Goal: Information Seeking & Learning: Find specific fact

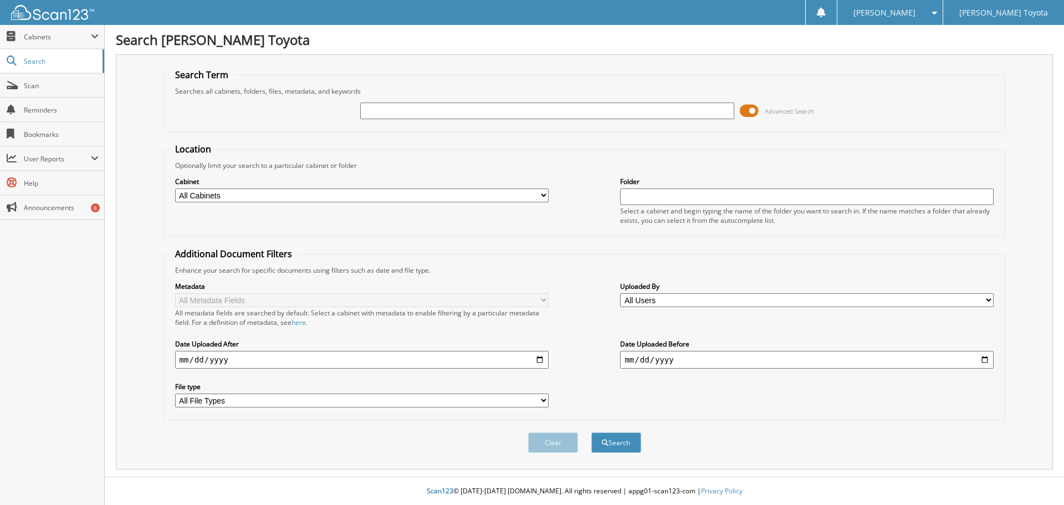
type input "T"
type input "[PERSON_NAME]"
click at [591, 432] on button "Search" at bounding box center [616, 442] width 50 height 21
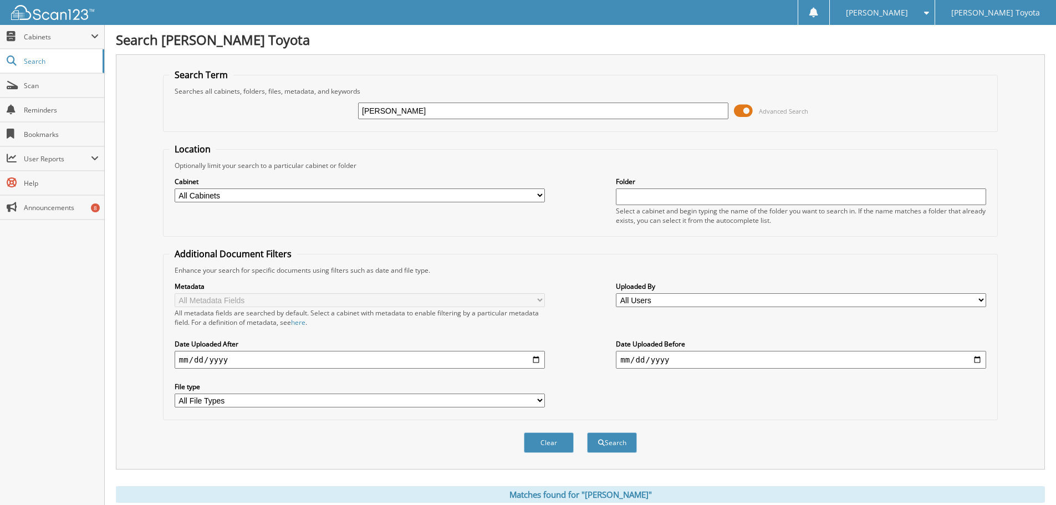
click at [430, 191] on select "All Cabinets DEALS REPAIR ORDERS Test1 Needs Filing" at bounding box center [360, 195] width 370 height 14
select select "10354"
click at [175, 188] on select "All Cabinets DEALS REPAIR ORDERS Test1 Needs Filing" at bounding box center [360, 195] width 370 height 14
click at [362, 114] on input "[PERSON_NAME]" at bounding box center [543, 111] width 370 height 17
type input "TEEIAH ARTHUR"
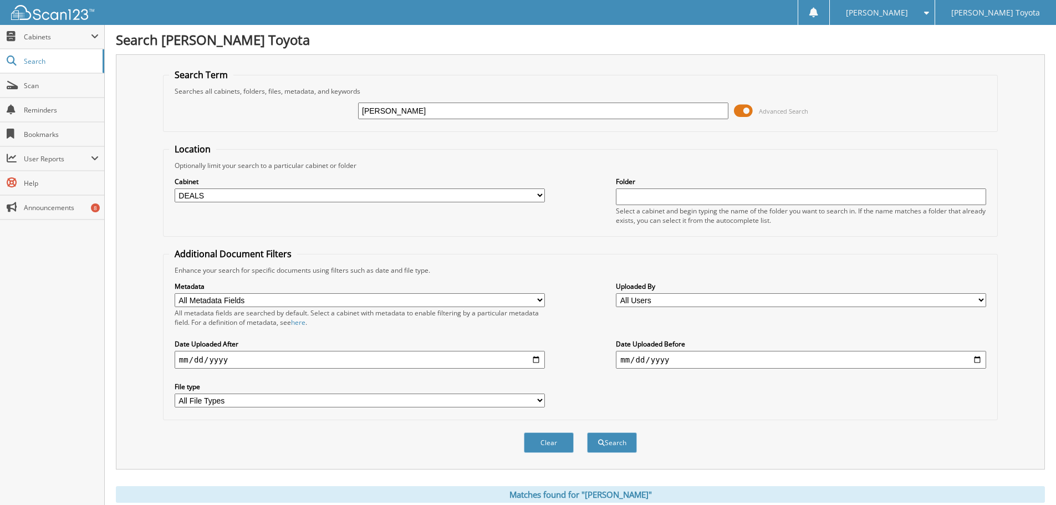
click at [587, 432] on button "Search" at bounding box center [612, 442] width 50 height 21
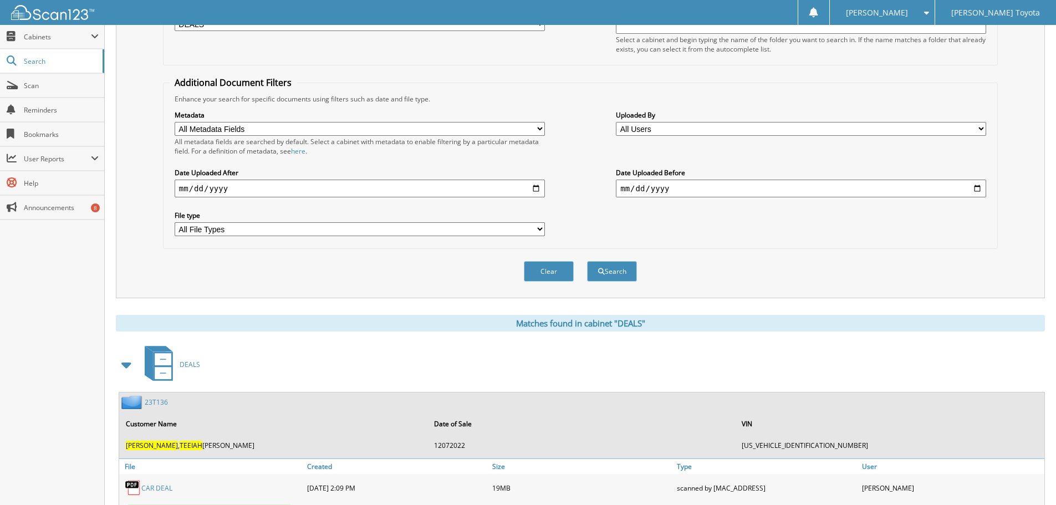
scroll to position [221, 0]
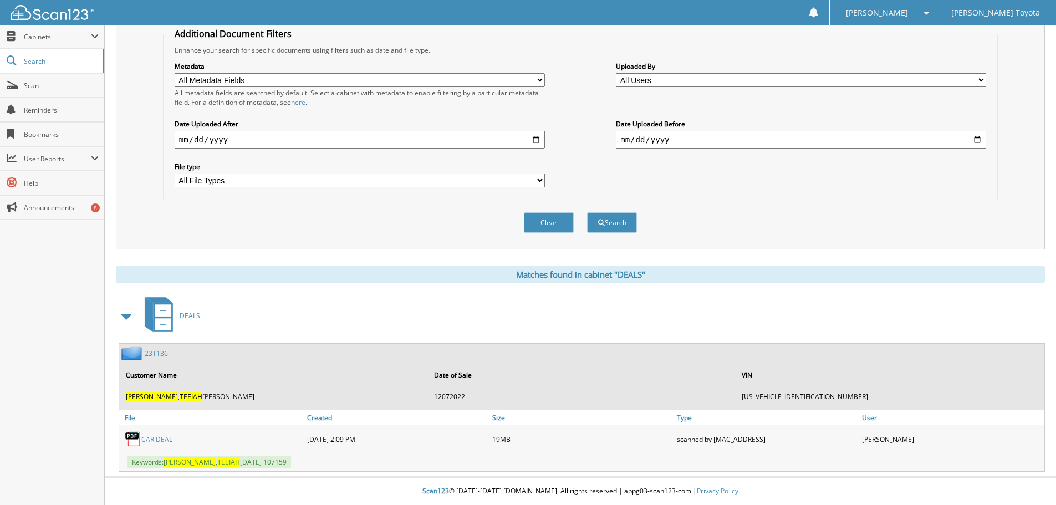
click at [154, 440] on link "CAR DEAL" at bounding box center [156, 439] width 31 height 9
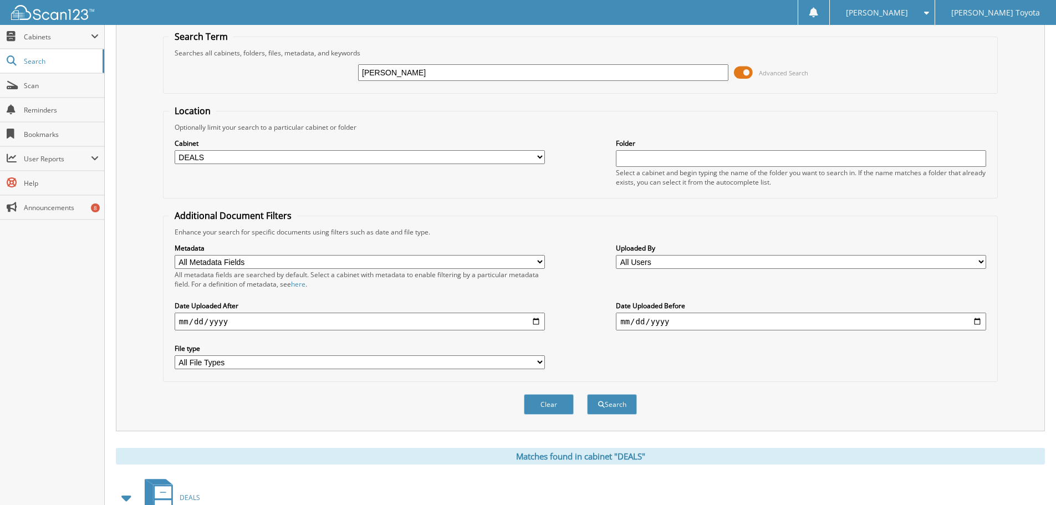
scroll to position [0, 0]
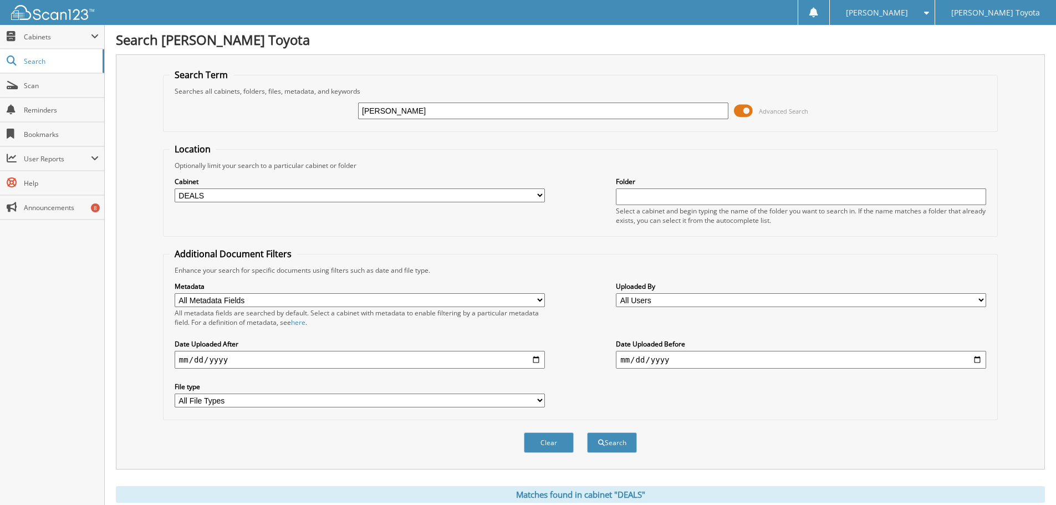
drag, startPoint x: 390, startPoint y: 110, endPoint x: 314, endPoint y: 108, distance: 76.5
click at [316, 110] on div "TEEIAH ARTHUR Advanced Search" at bounding box center [580, 111] width 823 height 30
type input "ALEX ARTHUR"
click at [587, 432] on button "Search" at bounding box center [612, 442] width 50 height 21
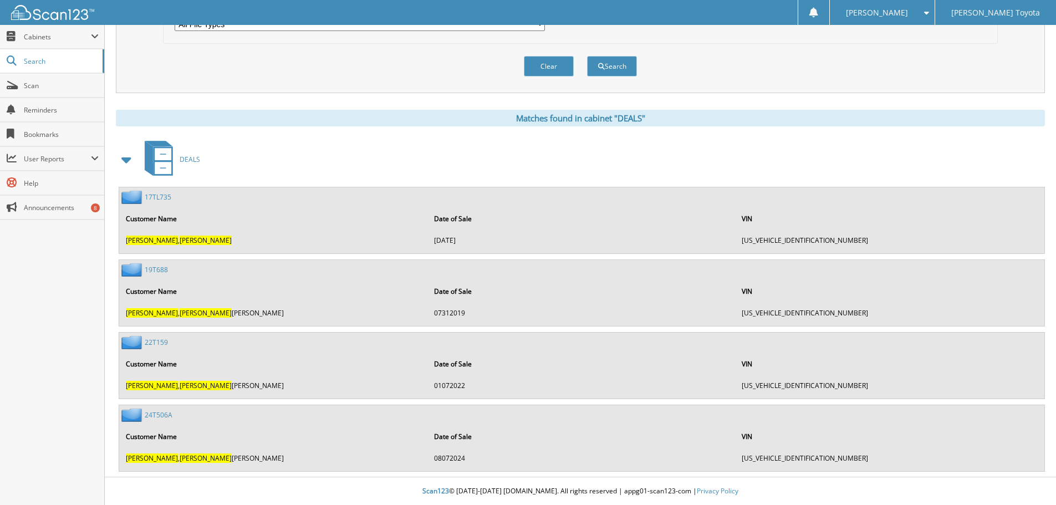
scroll to position [377, 0]
click at [162, 416] on link "24T506A" at bounding box center [159, 414] width 28 height 9
